Goal: Task Accomplishment & Management: Use online tool/utility

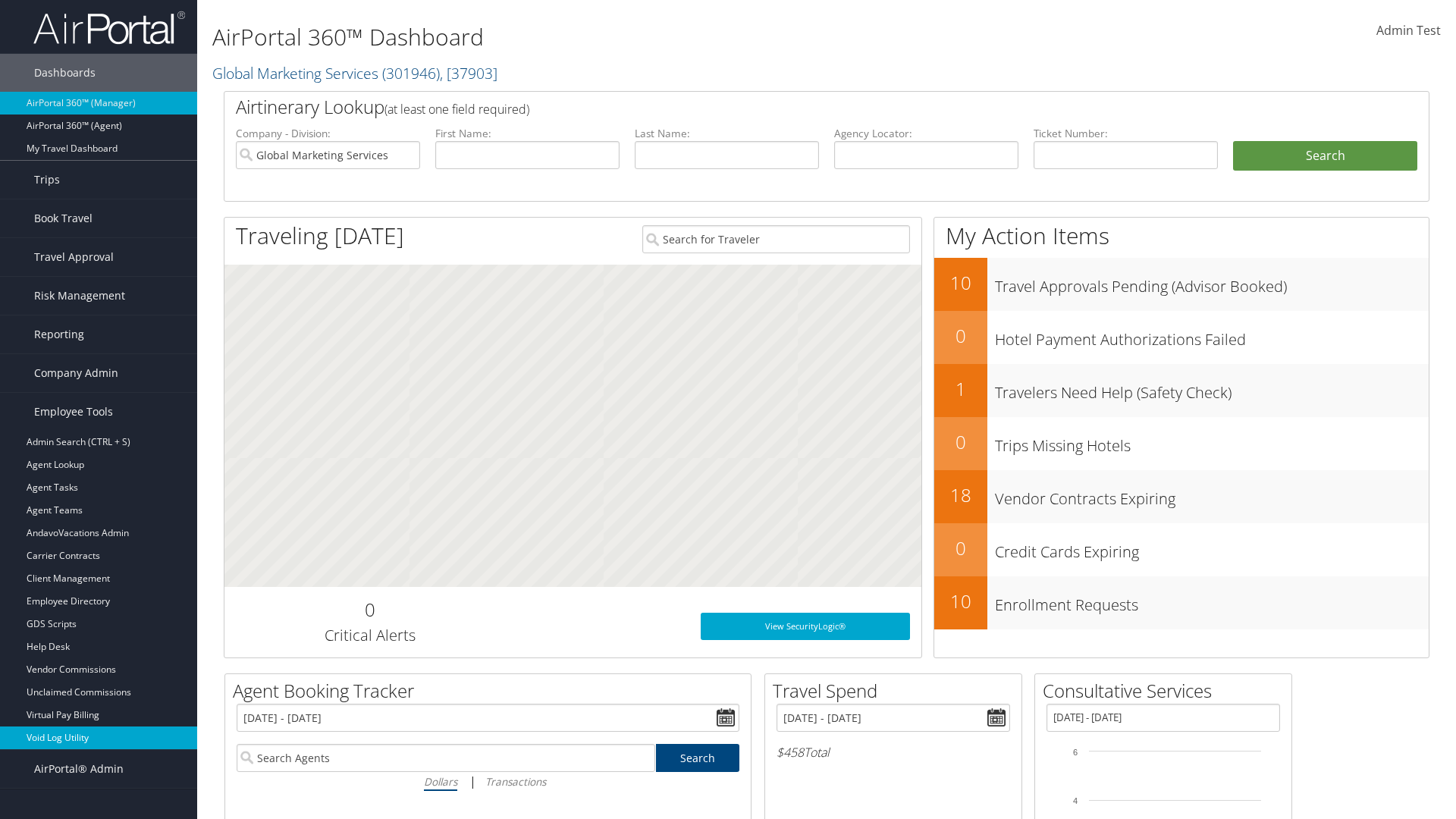
click at [98, 738] on link "Void Log Utility" at bounding box center [98, 737] width 197 height 23
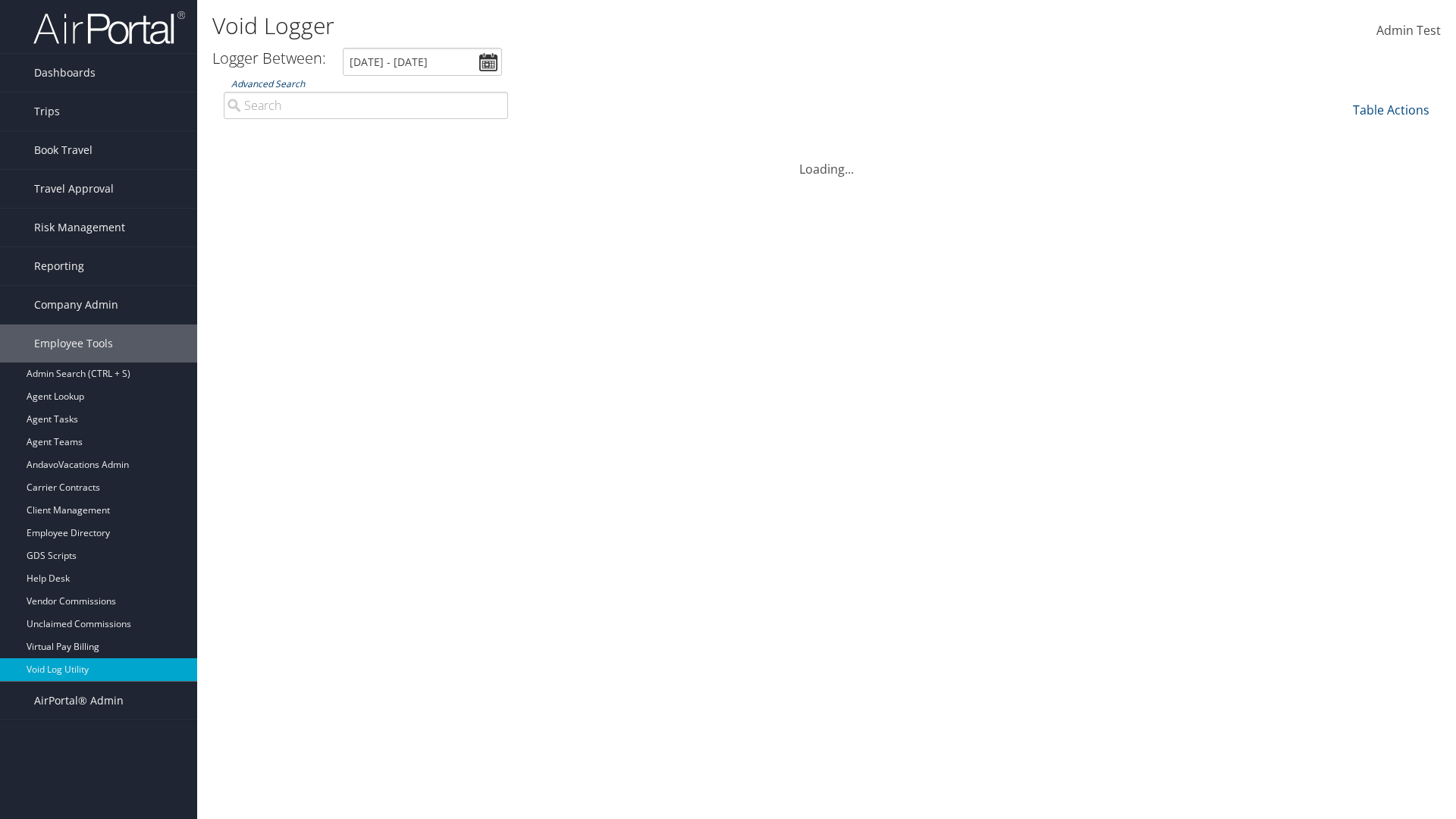
click at [268, 84] on link "Advanced Search" at bounding box center [268, 84] width 74 height 13
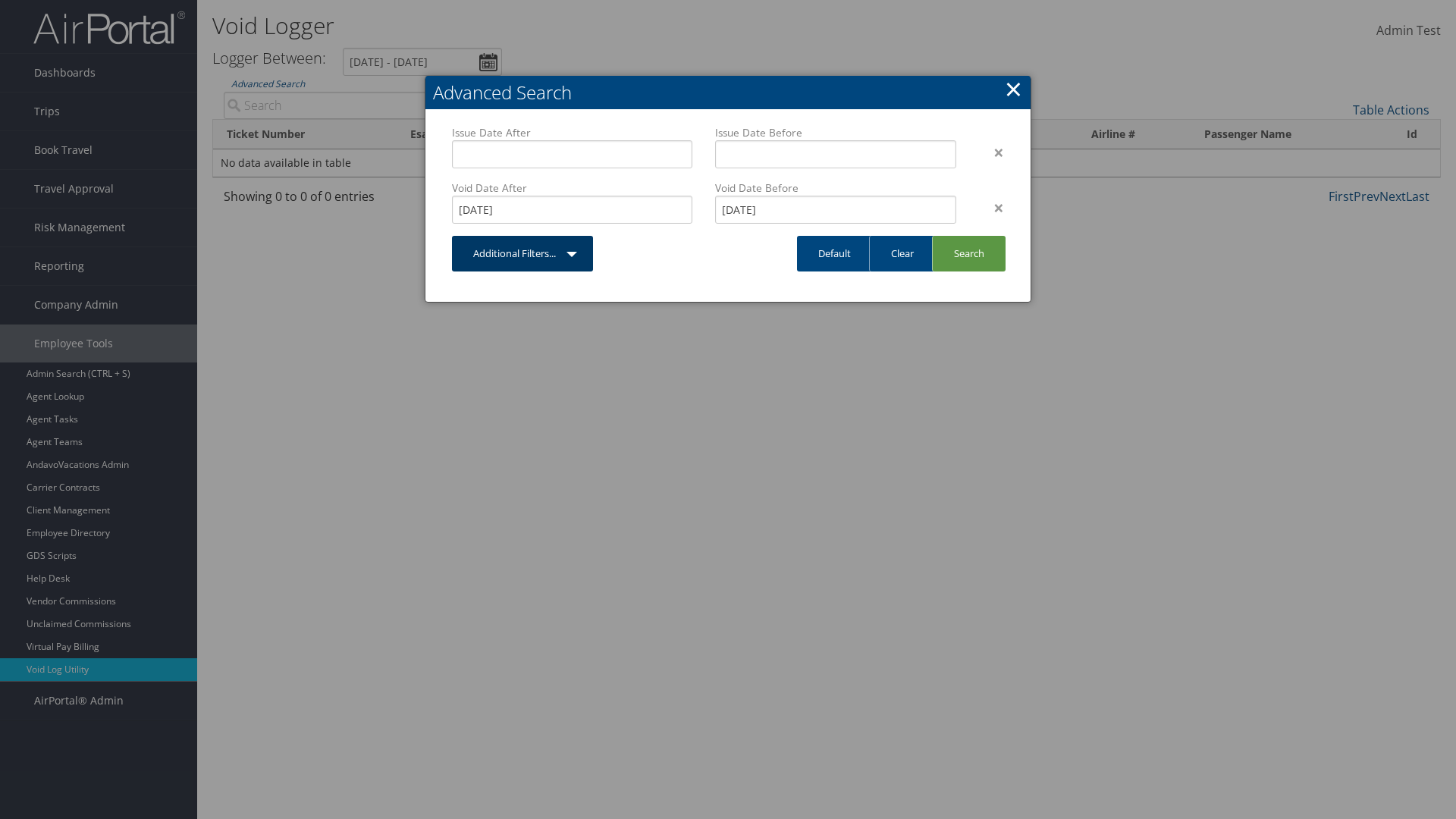
click at [523, 253] on link "Additional Filters..." at bounding box center [523, 254] width 141 height 36
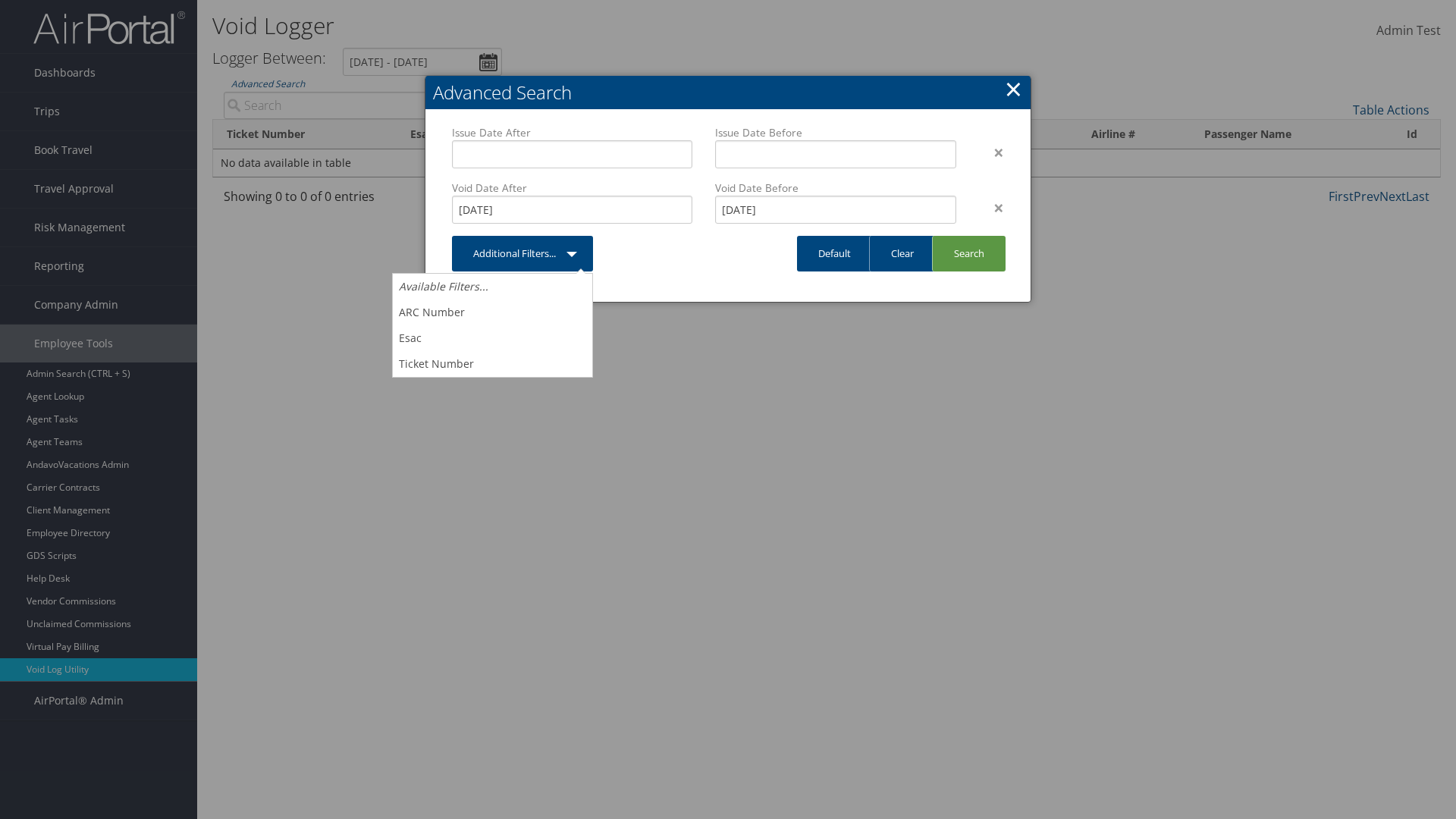
click at [1014, 88] on link "×" at bounding box center [1013, 89] width 17 height 31
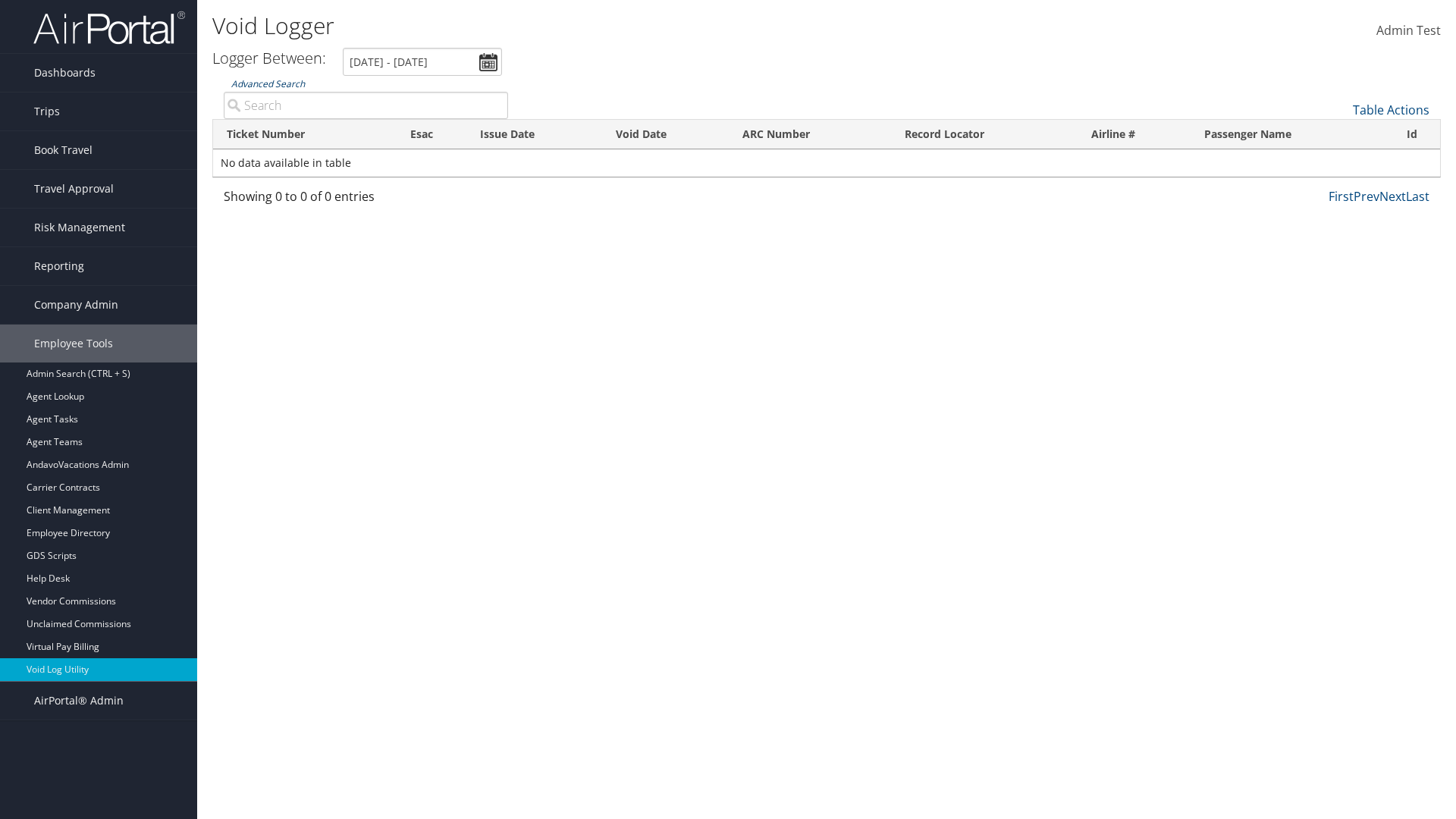
click at [268, 84] on link "Advanced Search" at bounding box center [268, 84] width 74 height 13
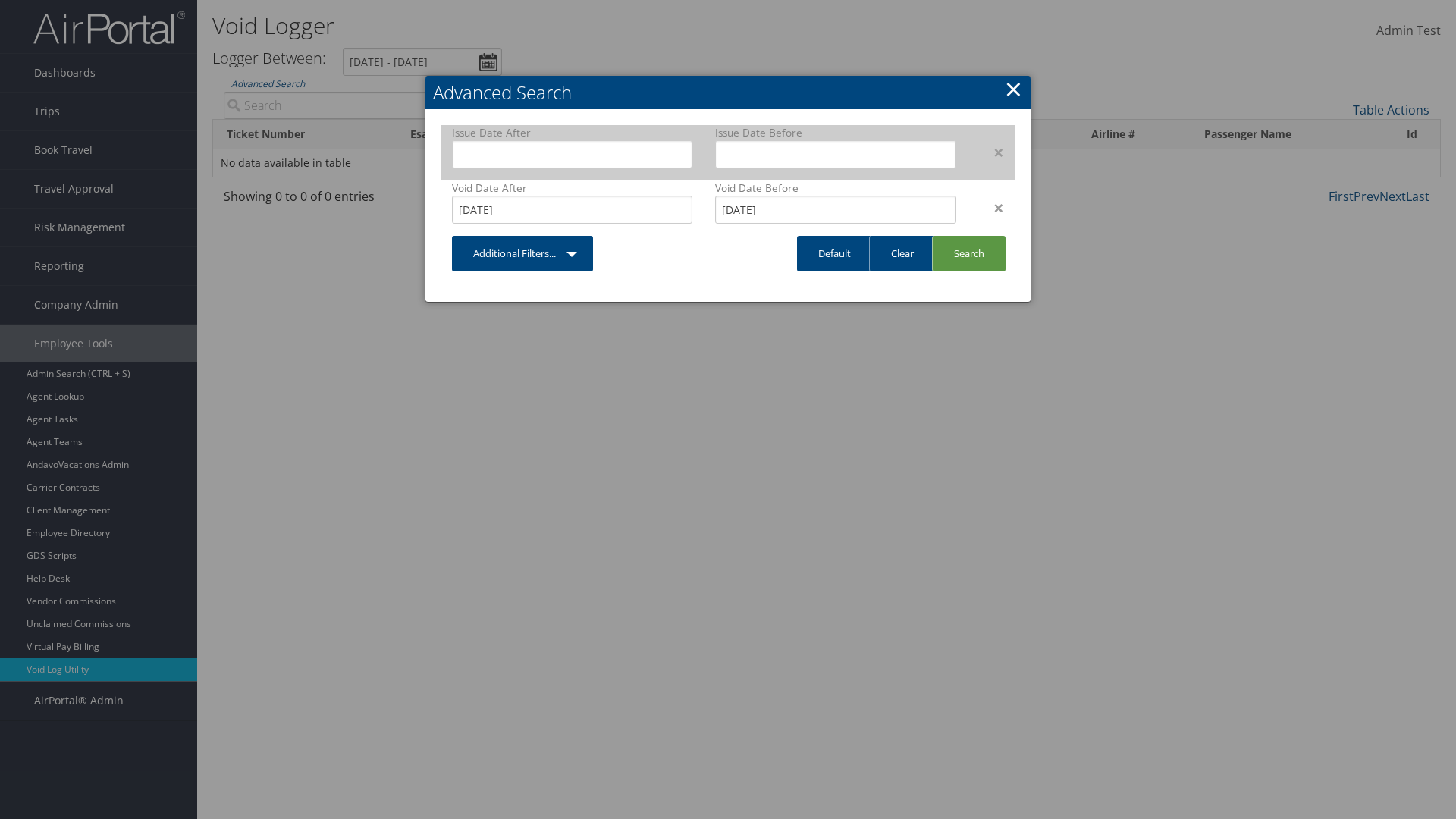
click at [991, 151] on div "×" at bounding box center [991, 152] width 48 height 18
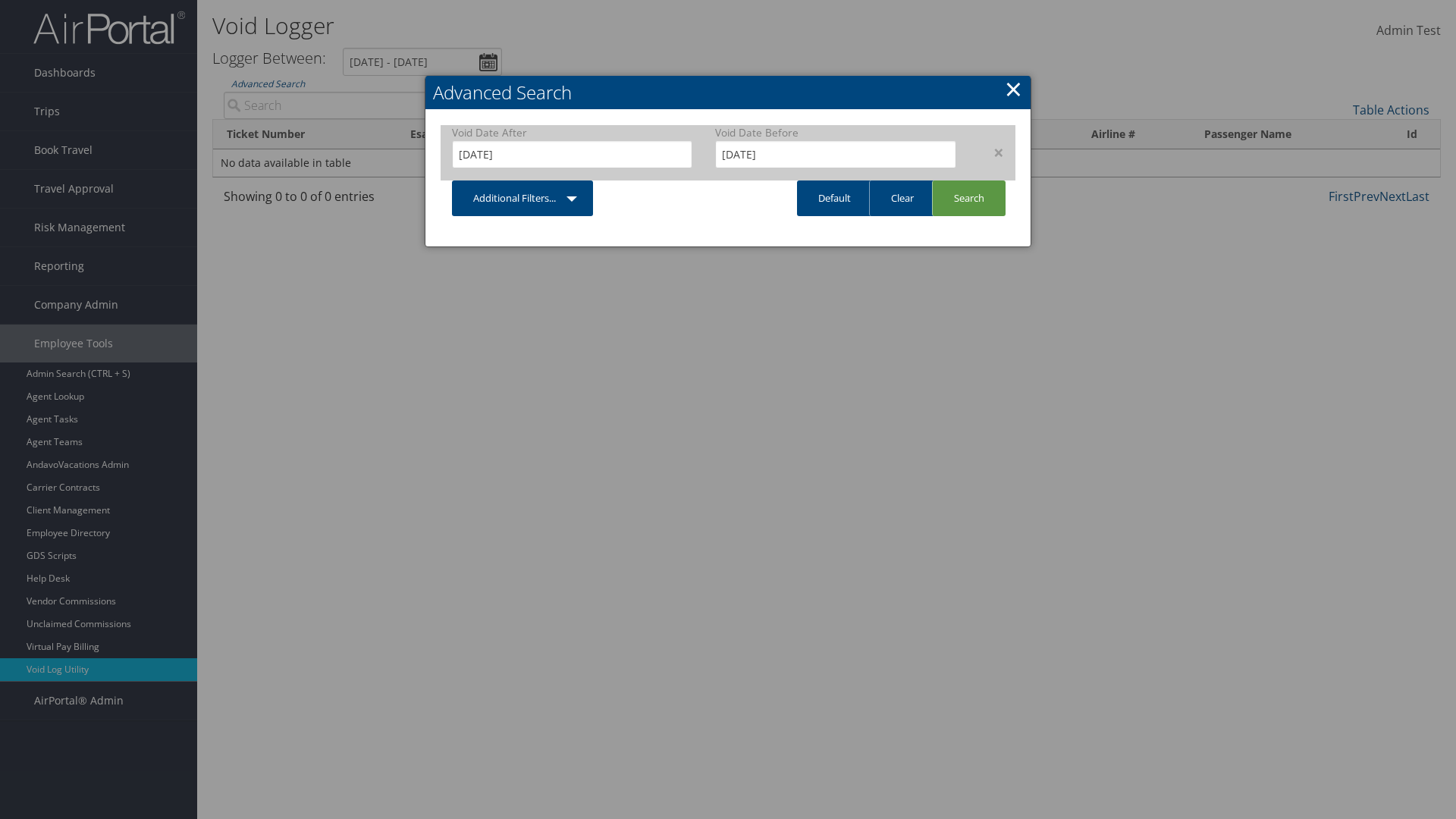
click at [991, 151] on div "×" at bounding box center [991, 152] width 48 height 18
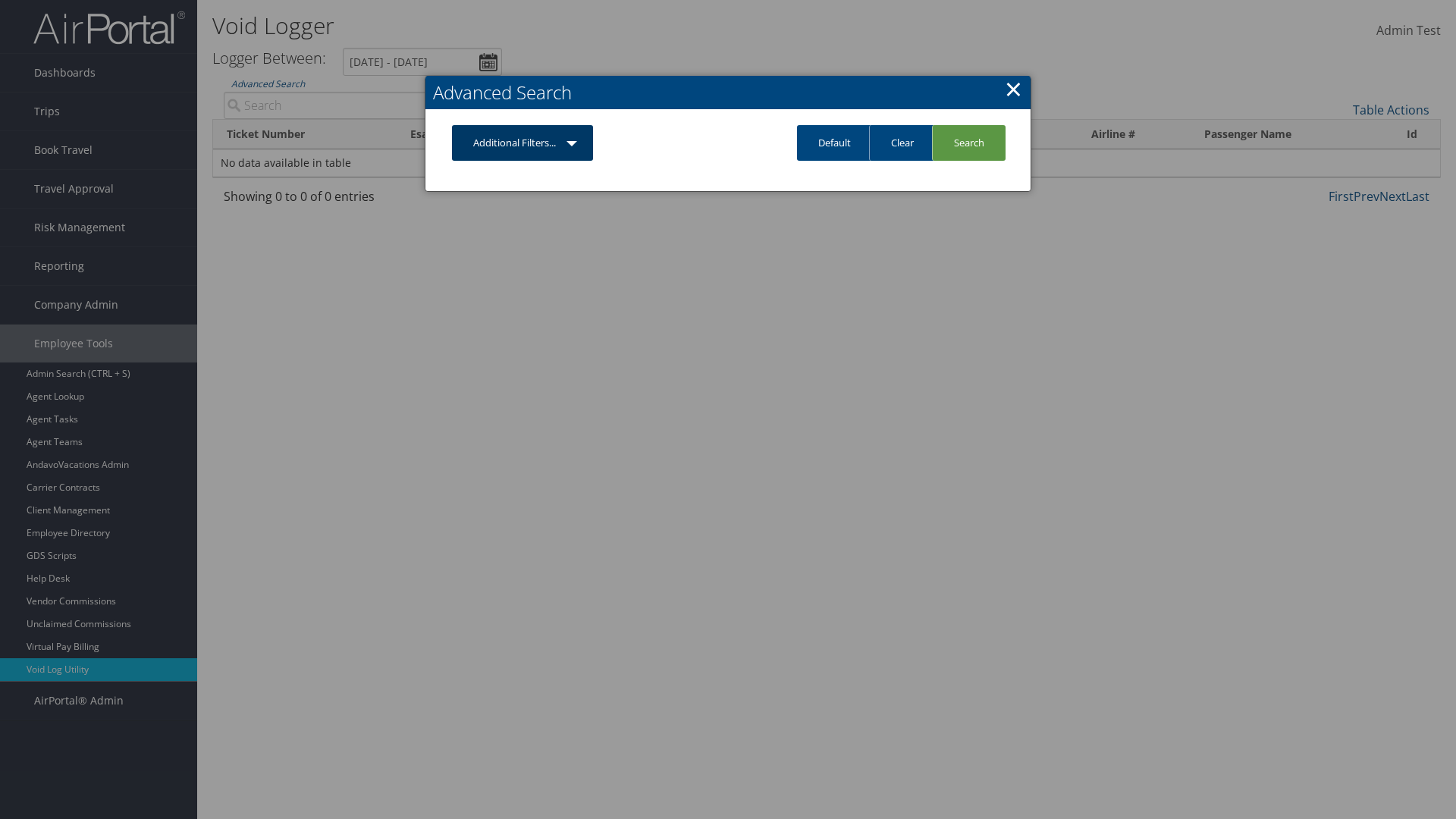
click at [523, 142] on link "Additional Filters..." at bounding box center [523, 143] width 141 height 36
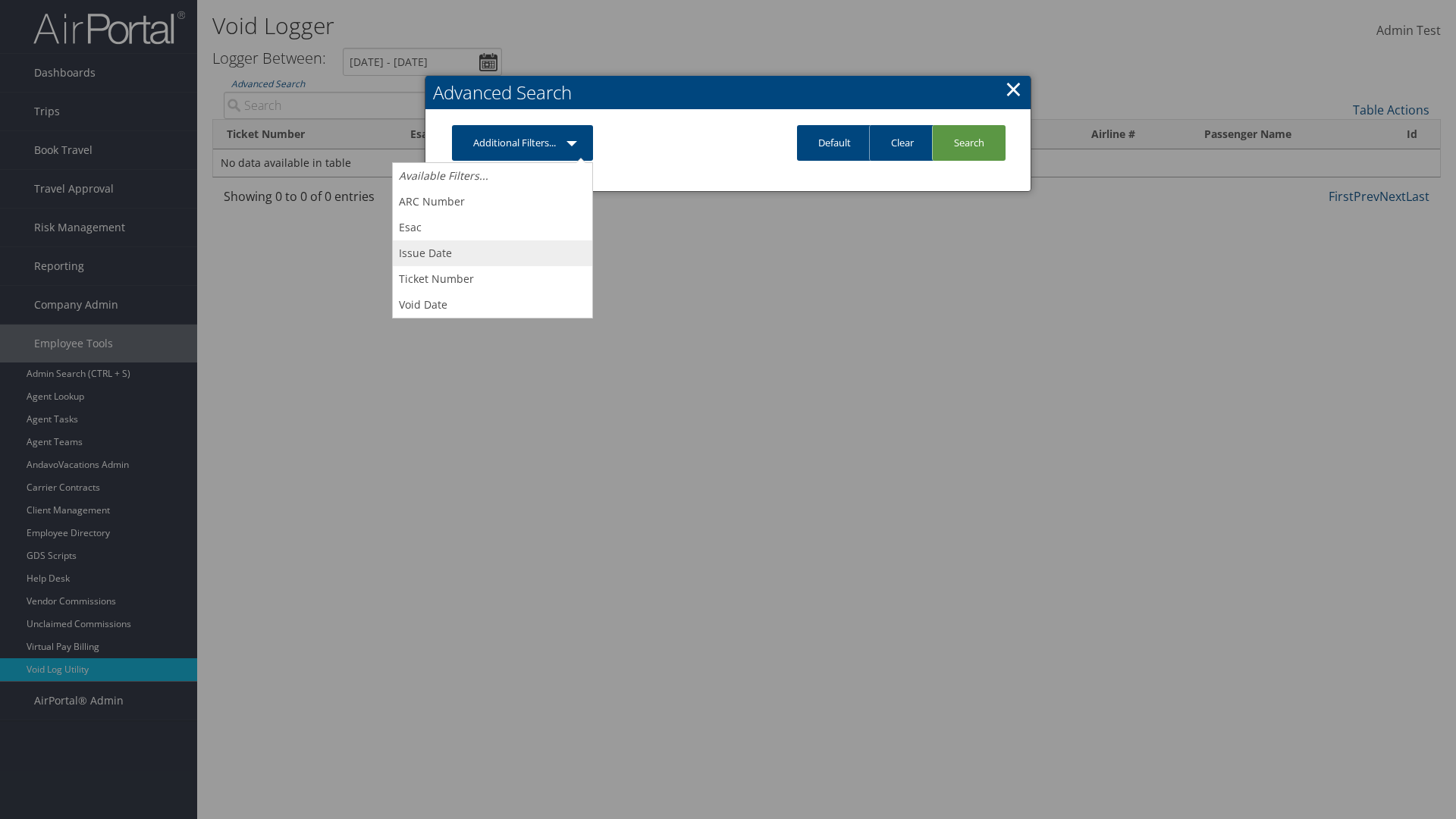
click at [492, 252] on link "Issue Date" at bounding box center [492, 253] width 199 height 26
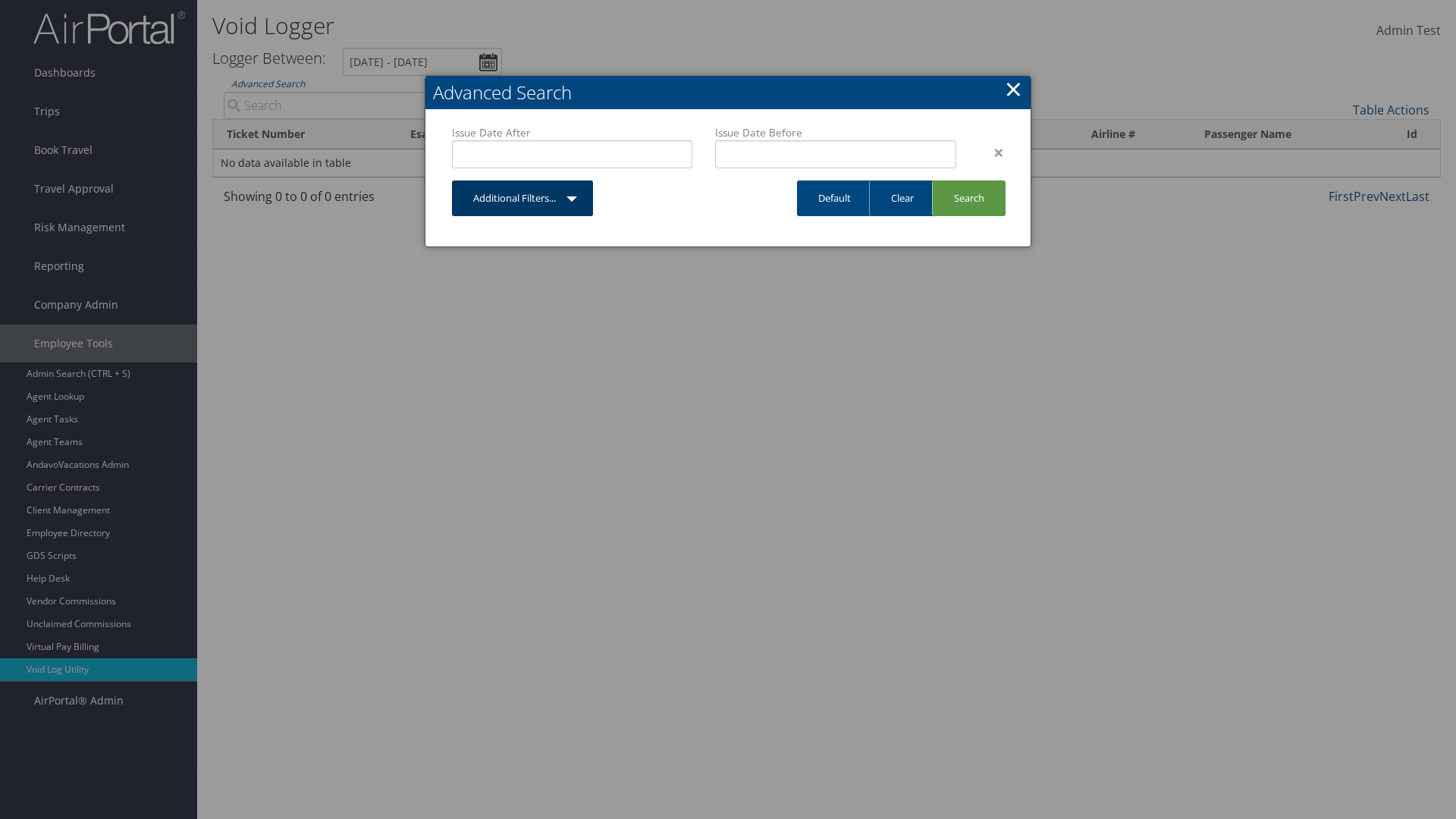
click at [523, 198] on link "Additional Filters..." at bounding box center [523, 198] width 141 height 36
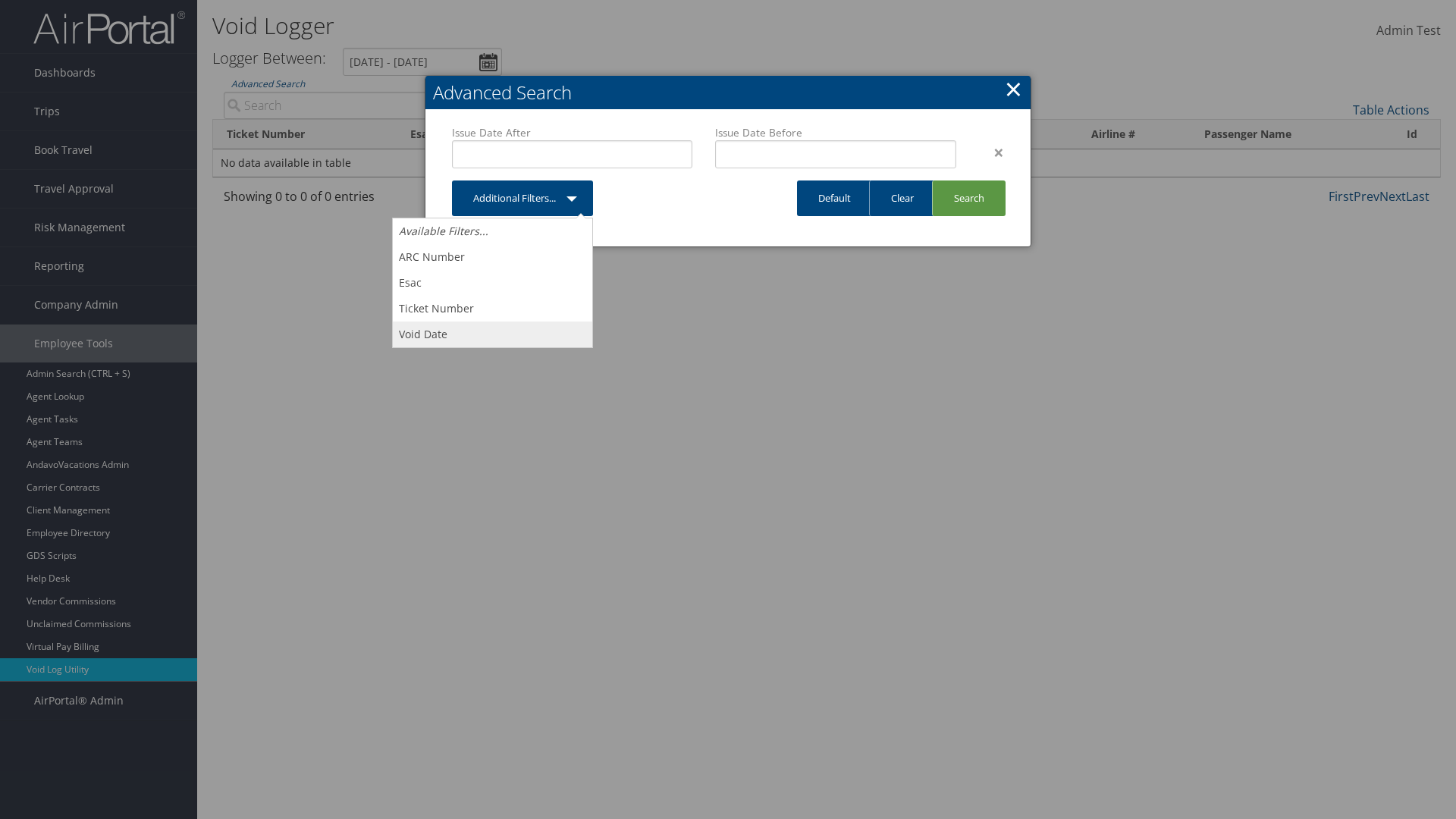
click at [492, 333] on link "Void Date" at bounding box center [492, 334] width 199 height 26
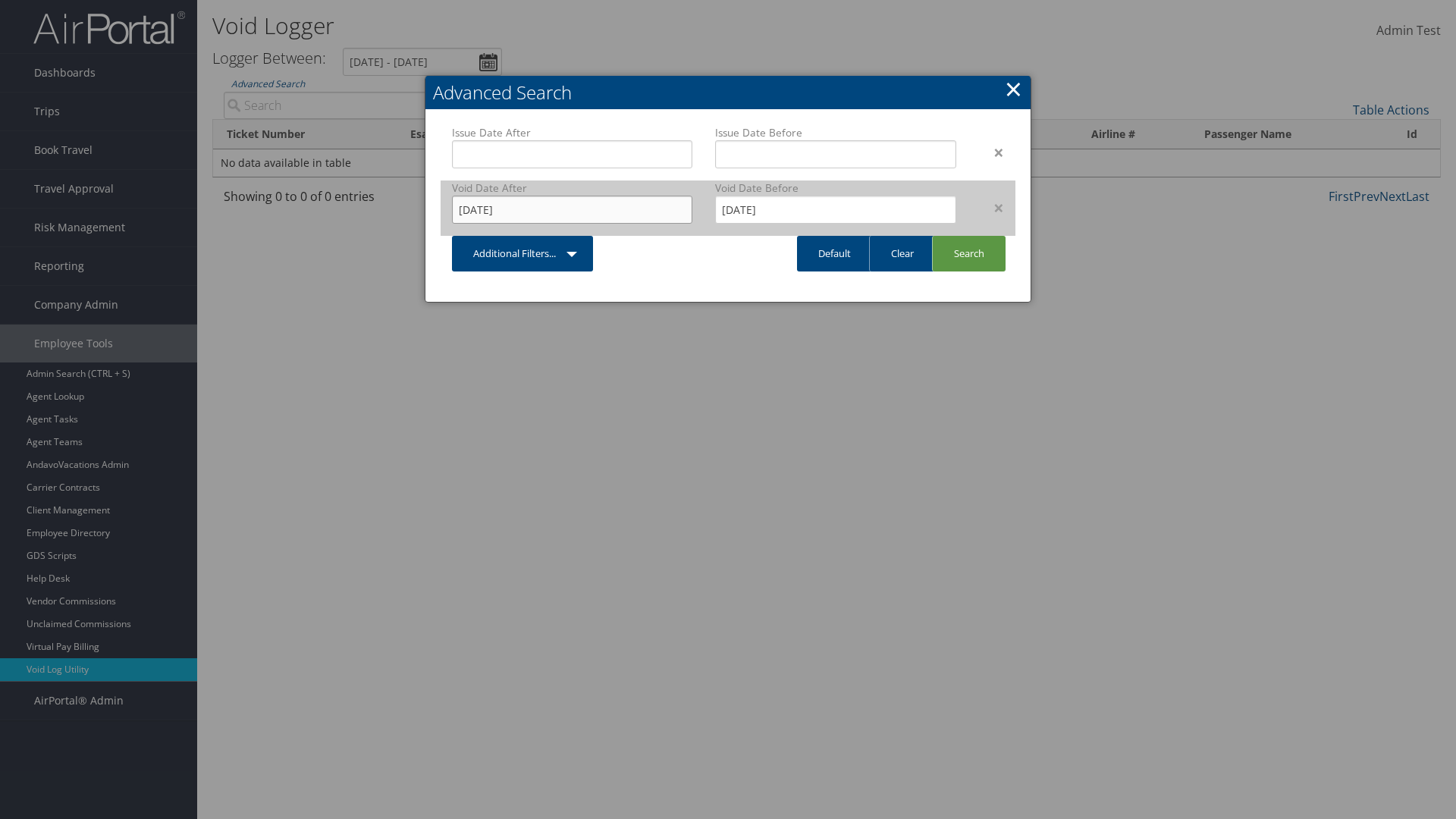
click at [572, 209] on input "8/29/2025" at bounding box center [572, 209] width 241 height 28
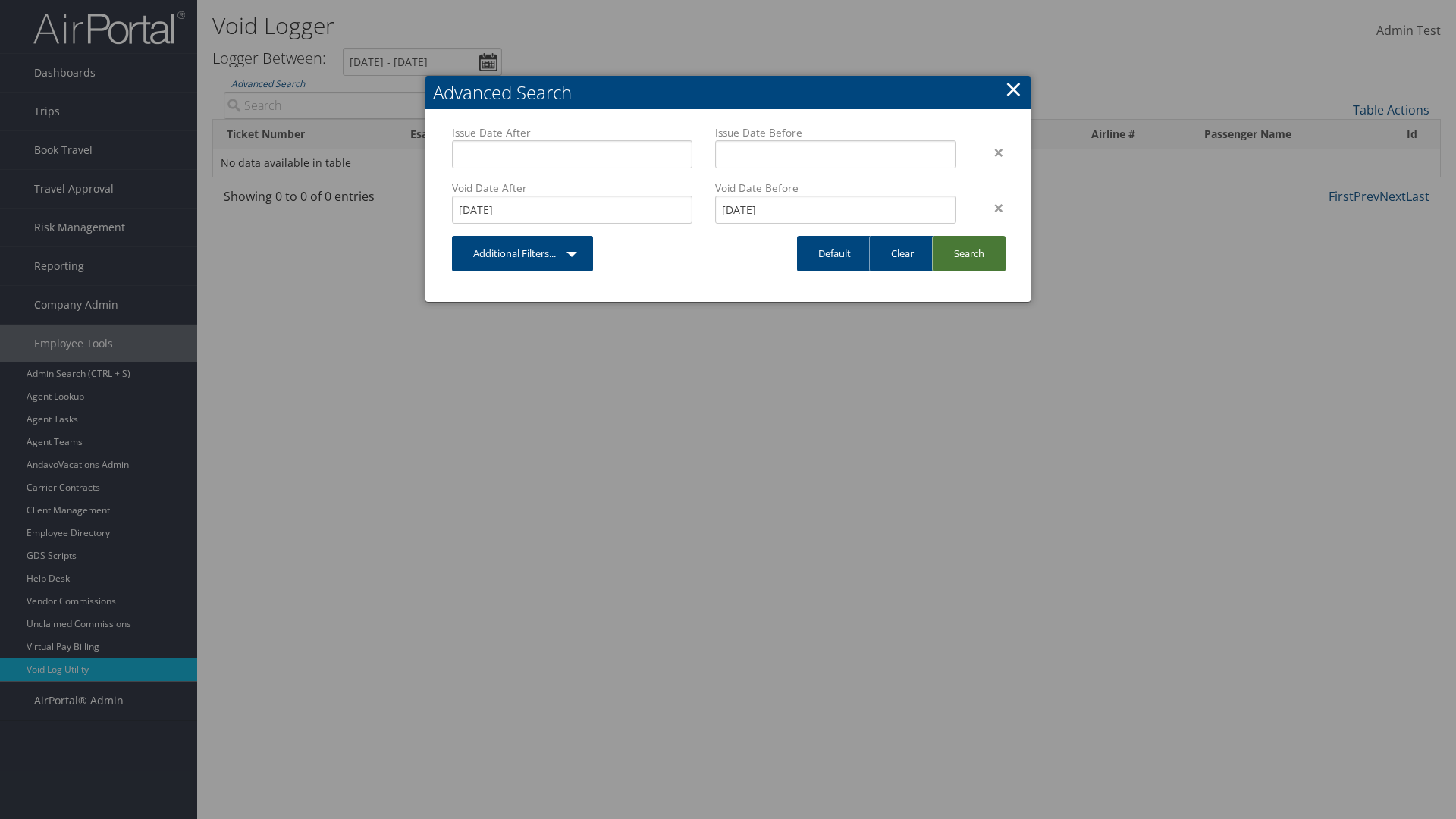
click at [969, 253] on link "Search" at bounding box center [969, 254] width 74 height 36
